Goal: Find specific page/section: Find specific page/section

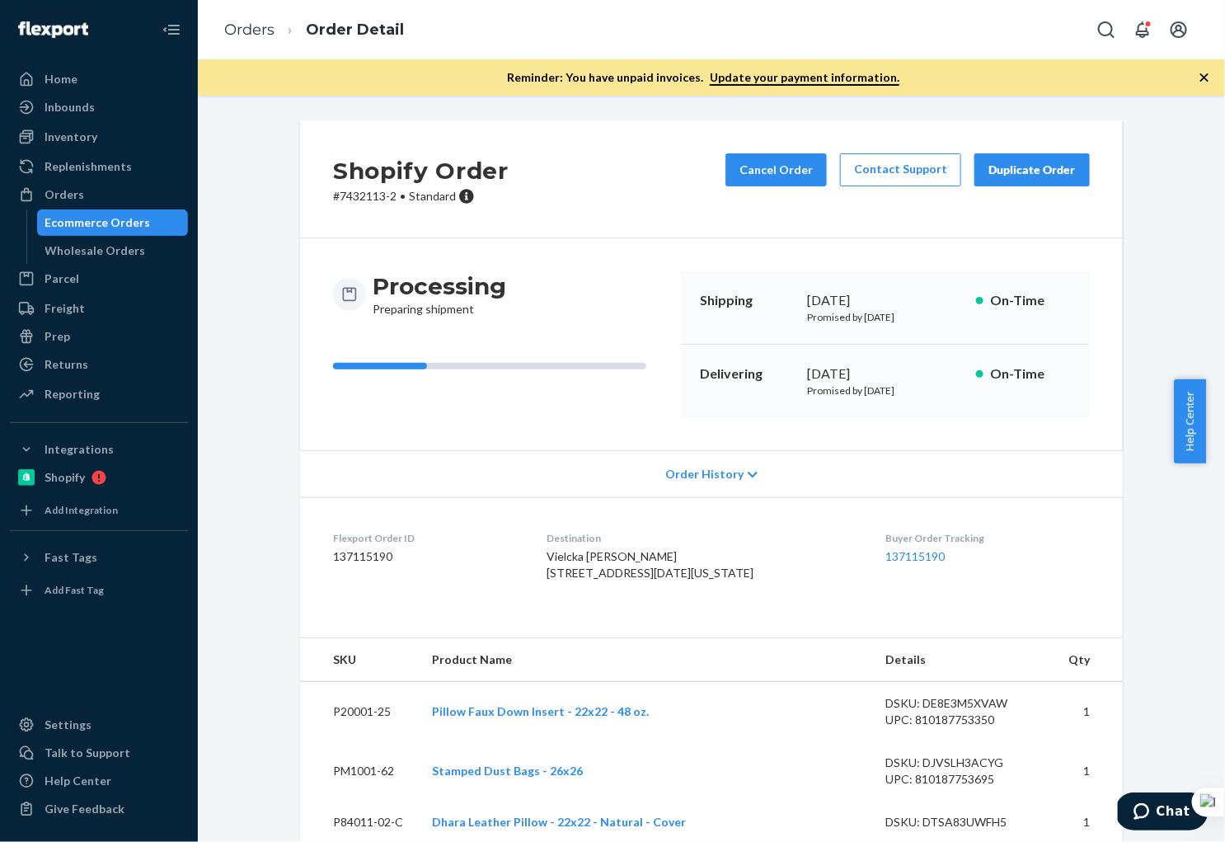
scroll to position [453, 0]
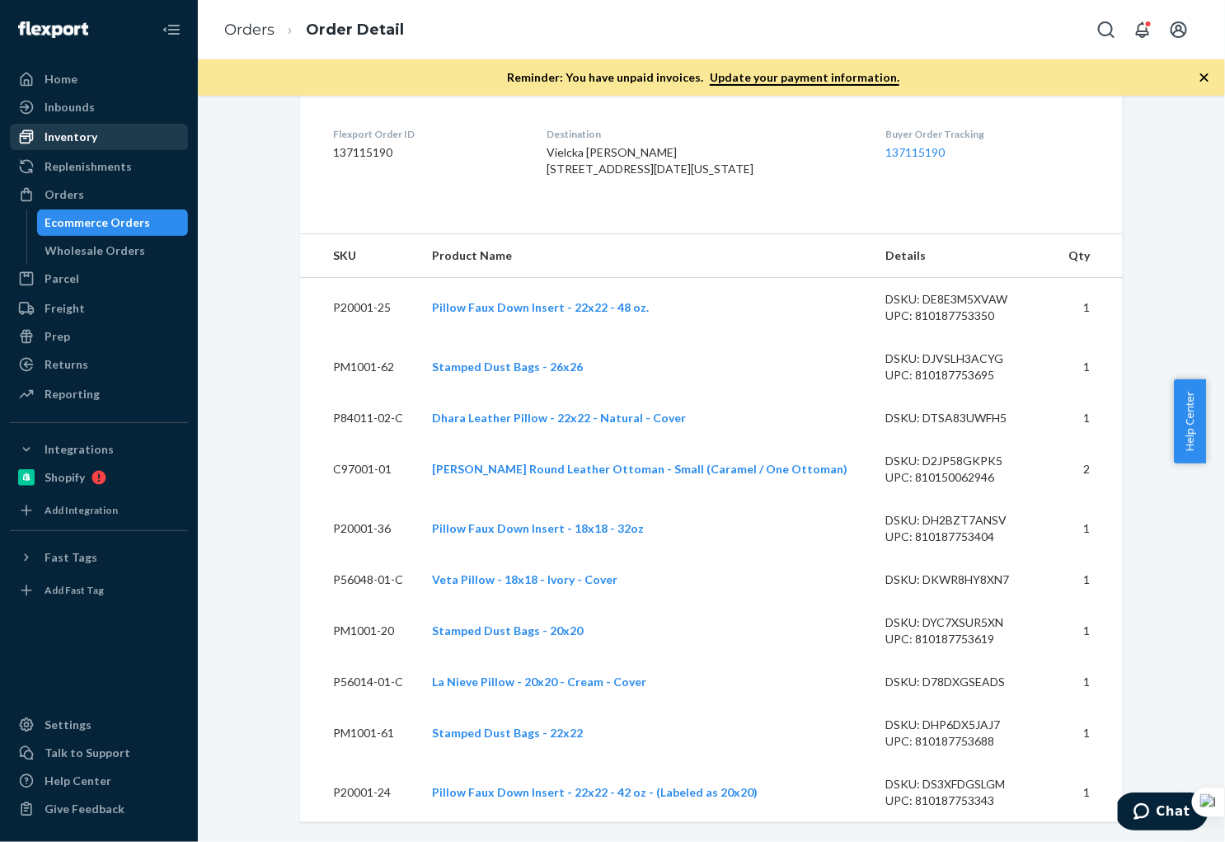
click at [77, 140] on div "Inventory" at bounding box center [71, 137] width 53 height 16
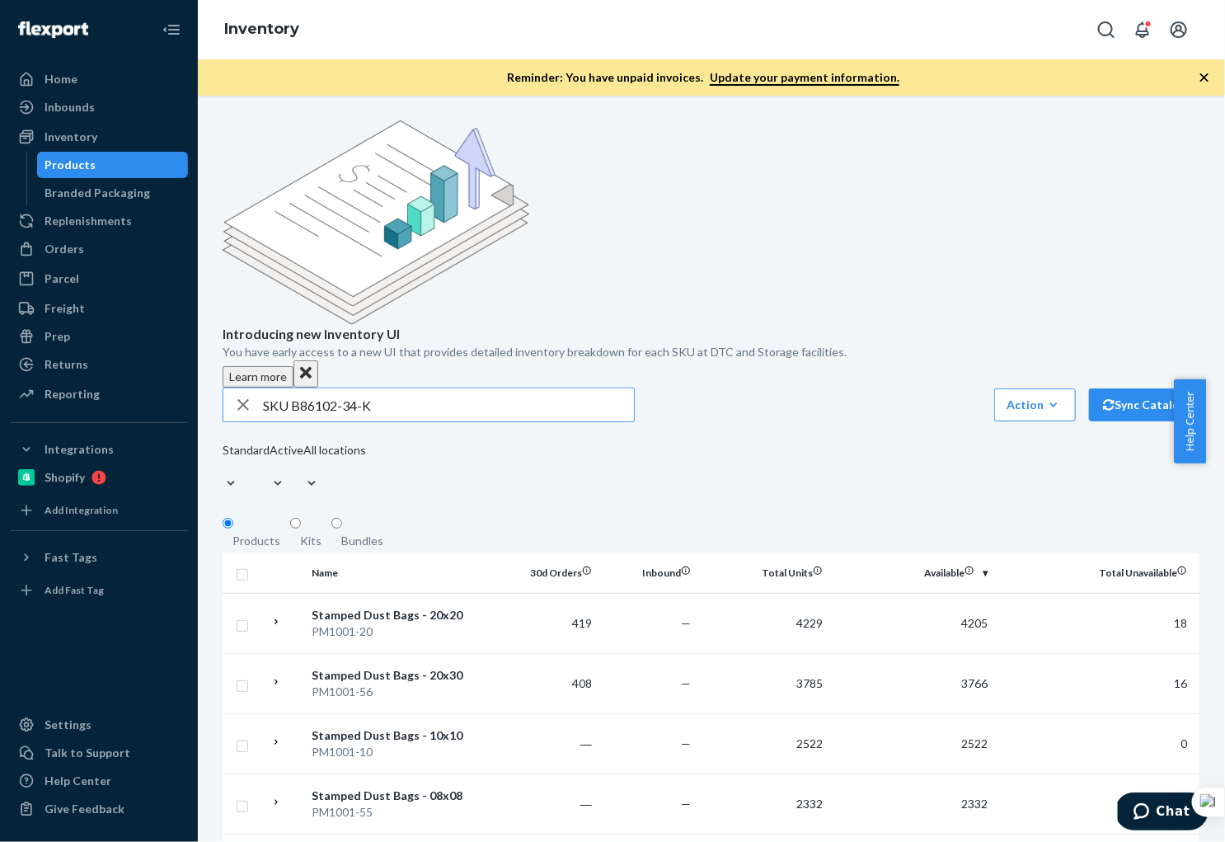
drag, startPoint x: 293, startPoint y: 277, endPoint x: 301, endPoint y: 236, distance: 41.9
click at [293, 388] on input "SKU B86102-34-K" at bounding box center [448, 404] width 371 height 33
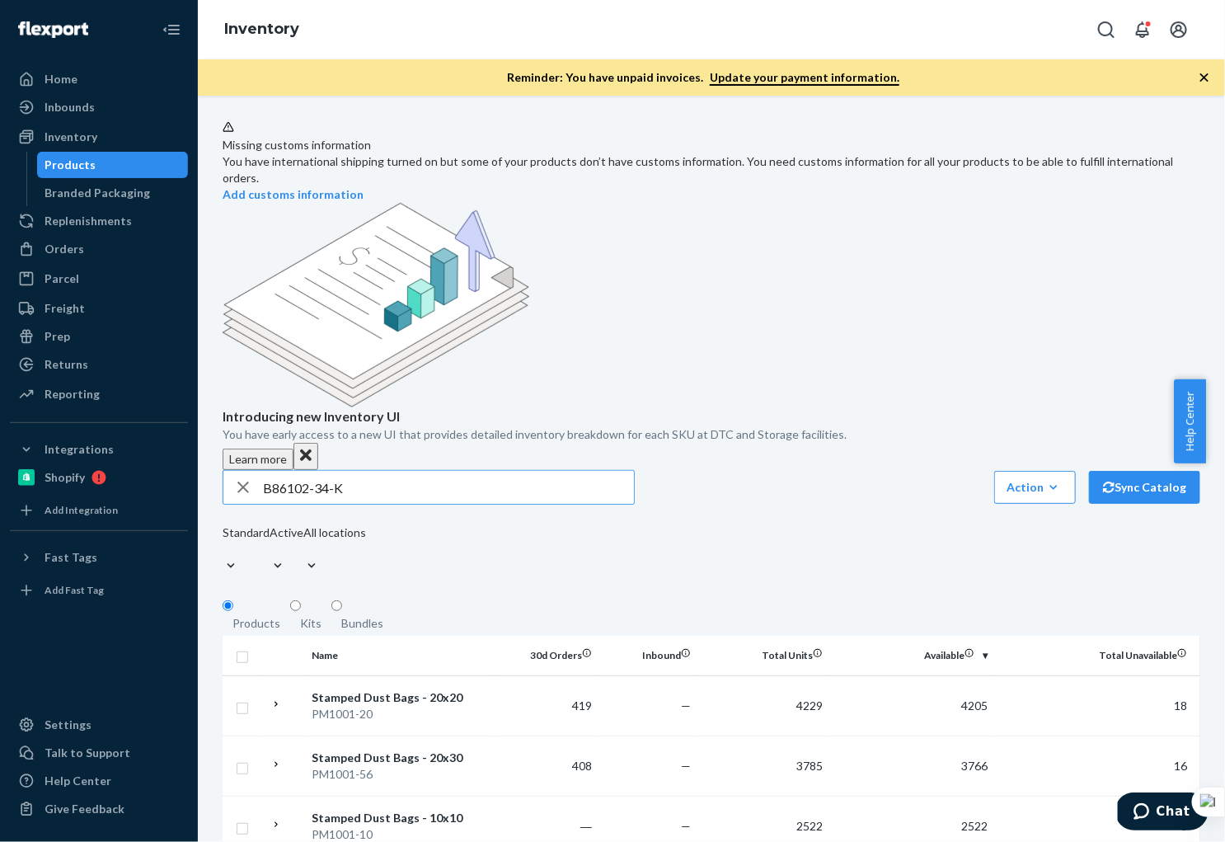
type input "B86102-34-K"
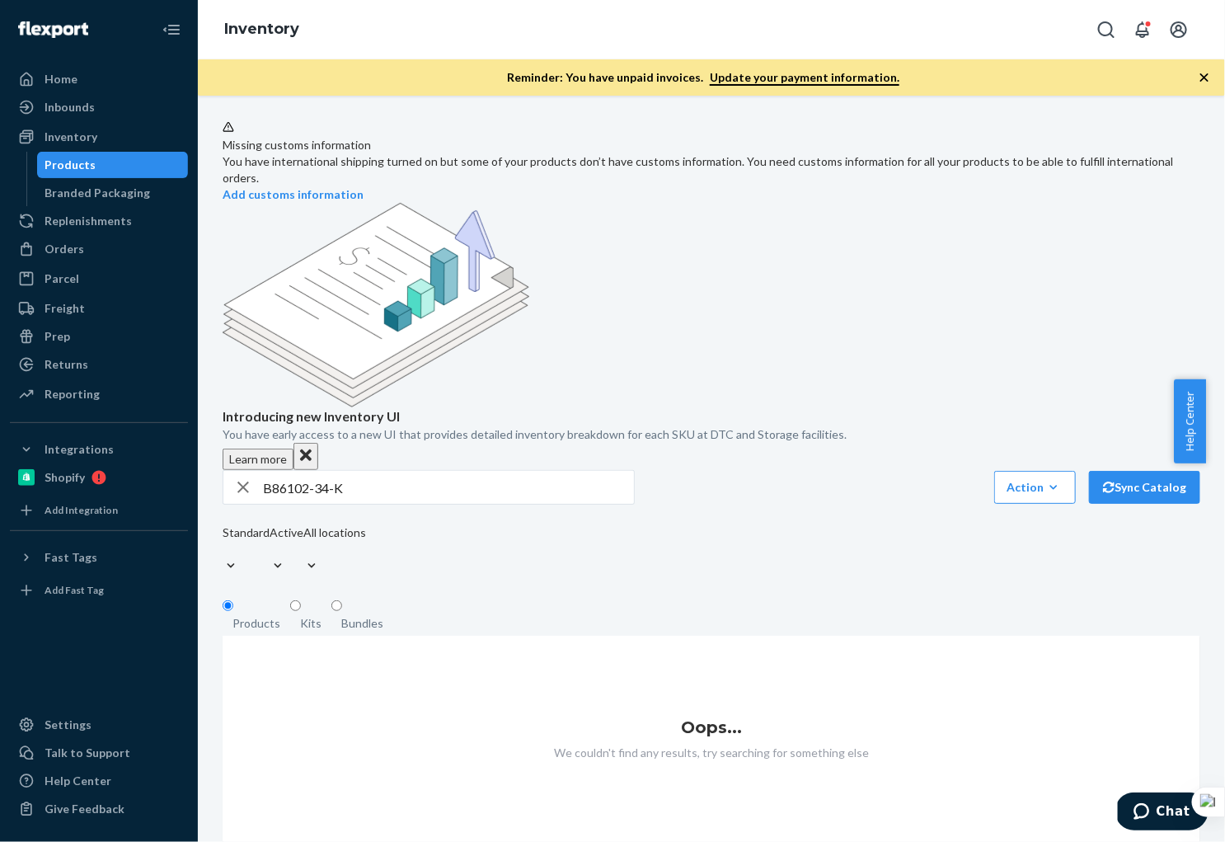
click at [365, 615] on div "Bundles" at bounding box center [362, 623] width 42 height 16
click at [342, 600] on input "Bundles" at bounding box center [336, 605] width 11 height 11
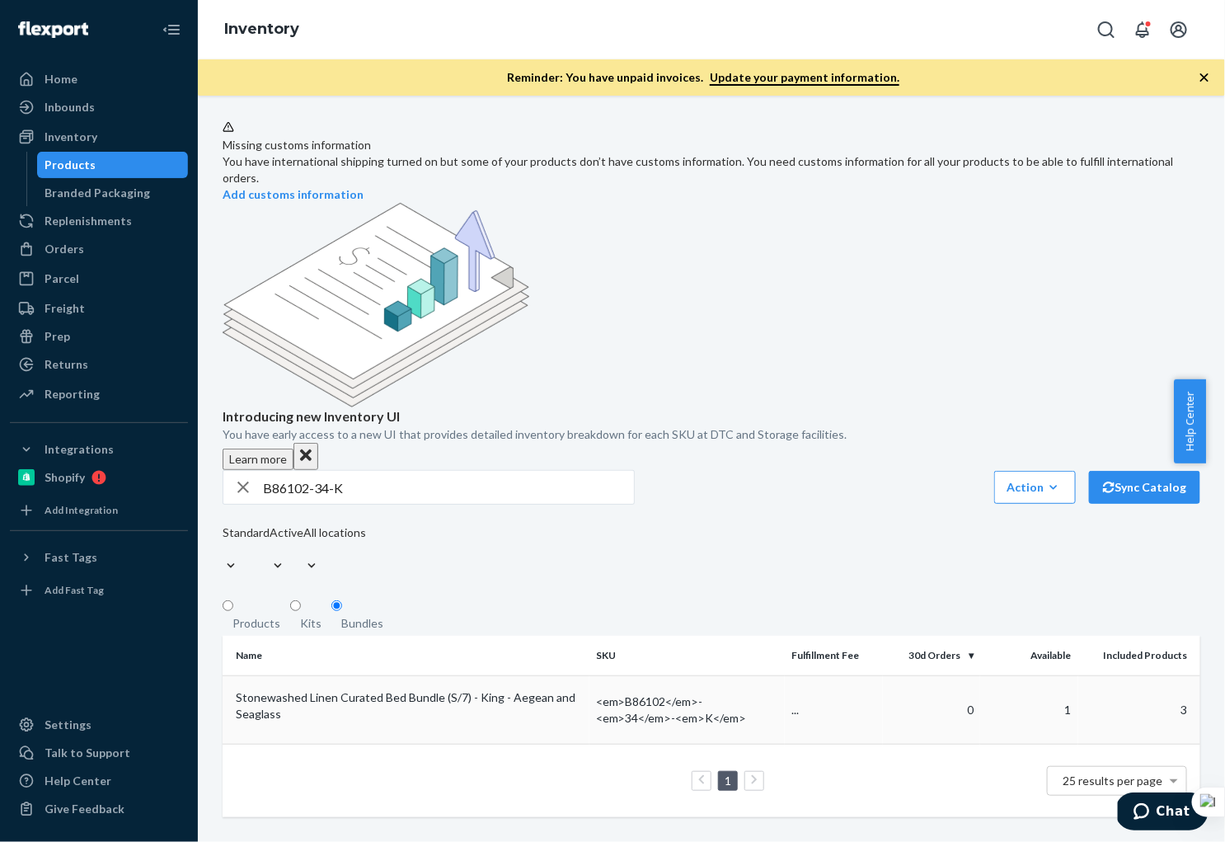
click at [482, 689] on div "Stonewashed Linen Curated Bed Bundle (S/7) - King - Aegean and Seaglass" at bounding box center [409, 705] width 347 height 33
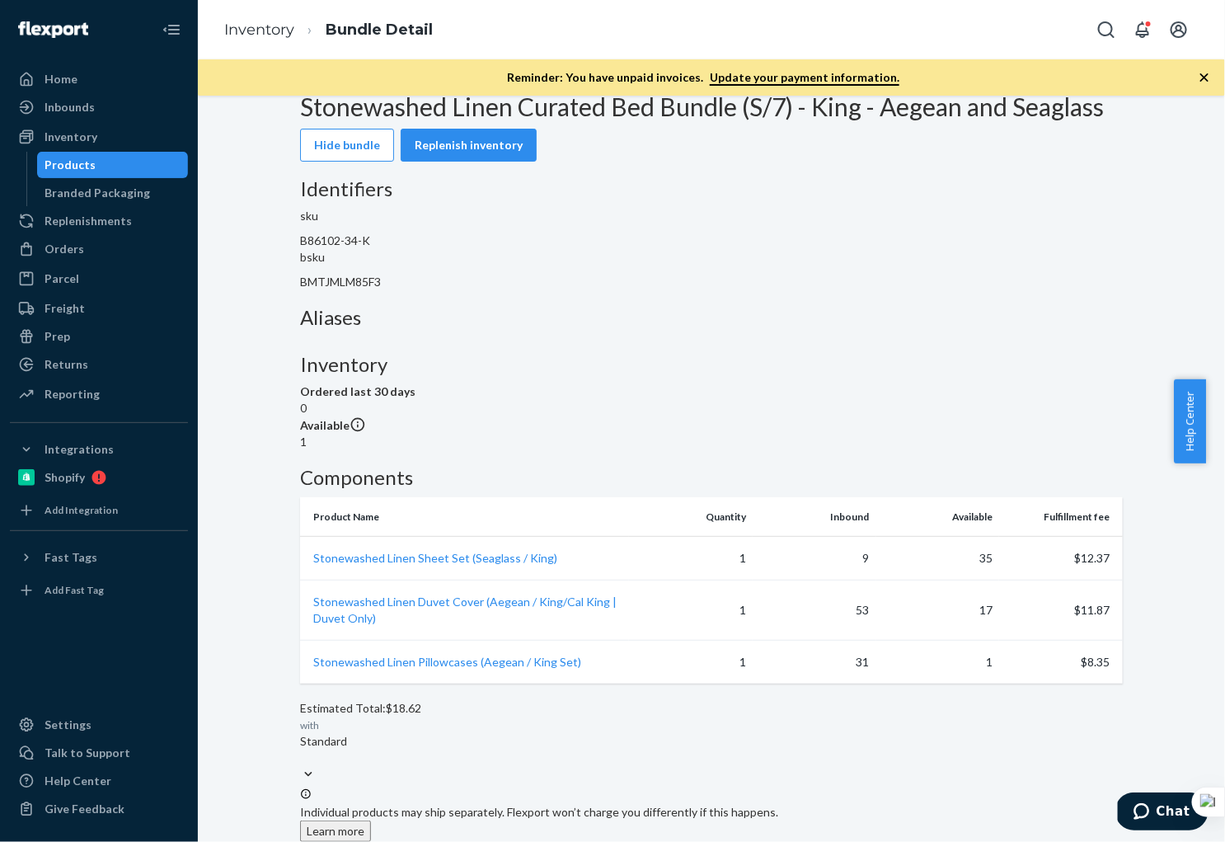
scroll to position [158, 0]
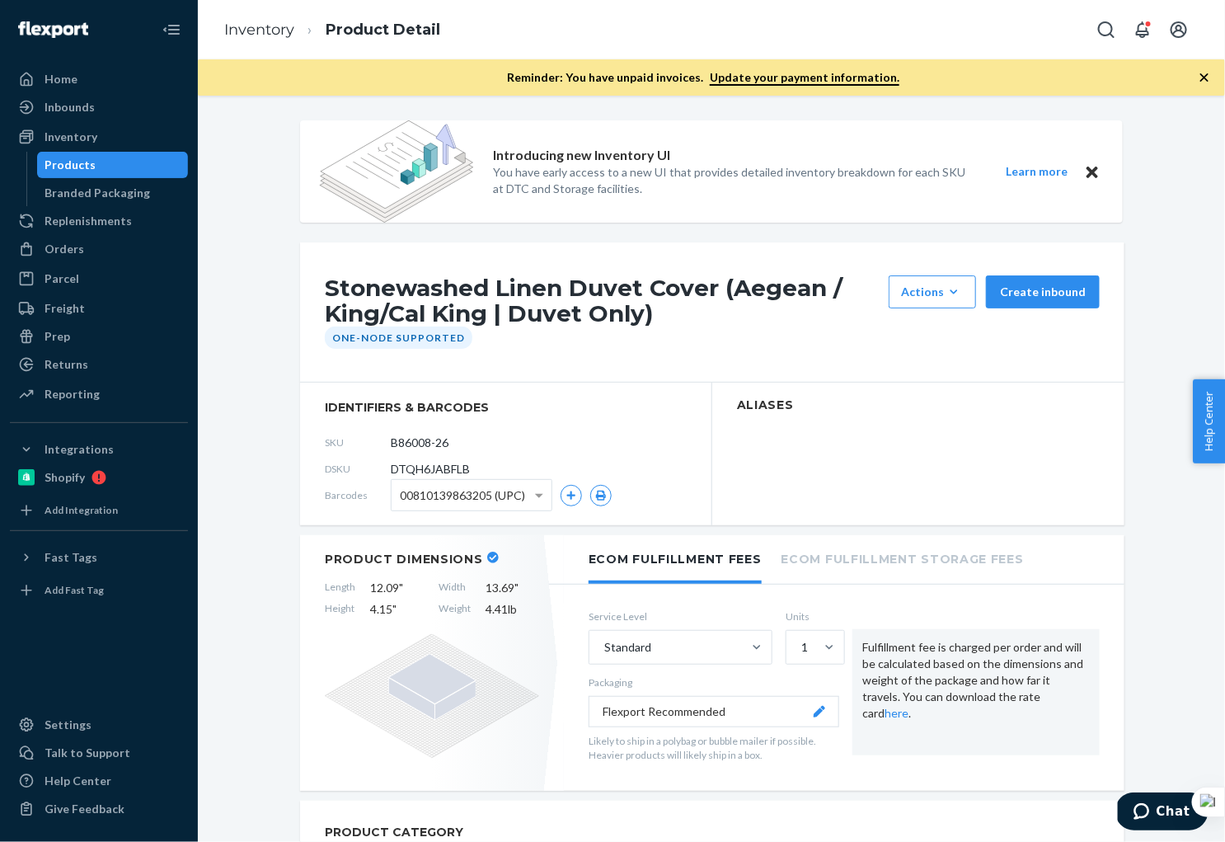
drag, startPoint x: 464, startPoint y: 444, endPoint x: 372, endPoint y: 442, distance: 92.4
click at [372, 442] on div "SKU B86008-26" at bounding box center [506, 442] width 362 height 26
drag, startPoint x: 467, startPoint y: 446, endPoint x: 380, endPoint y: 441, distance: 86.7
click at [391, 441] on input "B86013-26" at bounding box center [455, 442] width 129 height 31
